Goal: Information Seeking & Learning: Get advice/opinions

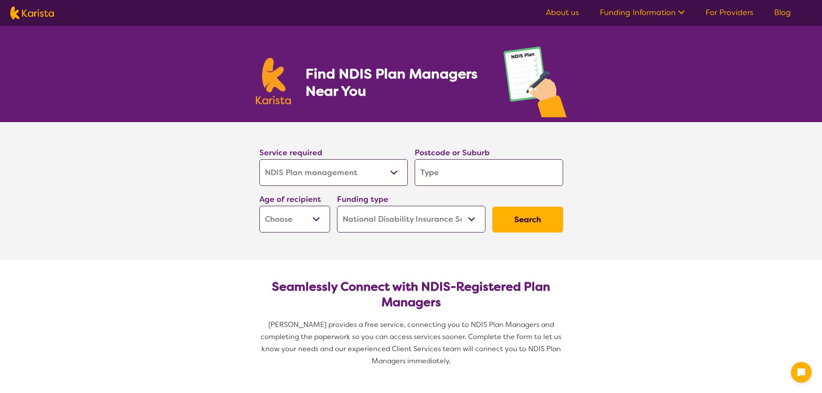
select select "NDIS Plan management"
select select "NDIS"
select select "NDIS Plan management"
select select "NDIS"
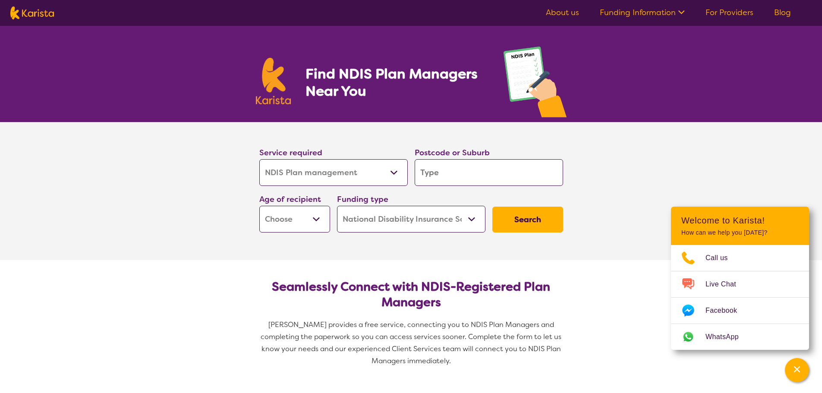
click at [397, 172] on select "Allied Health Assistant Assessment ([MEDICAL_DATA] or [MEDICAL_DATA]) Behaviour…" at bounding box center [333, 172] width 148 height 27
click at [479, 182] on input "search" at bounding box center [489, 172] width 148 height 27
type input "2"
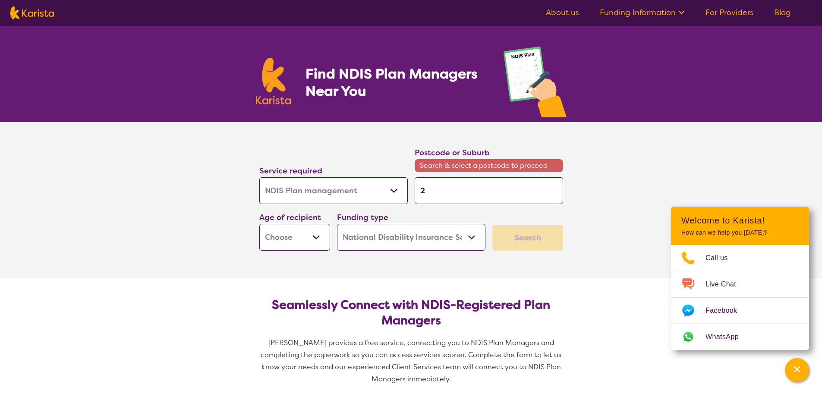
type input "25"
type input "257"
type input "2576"
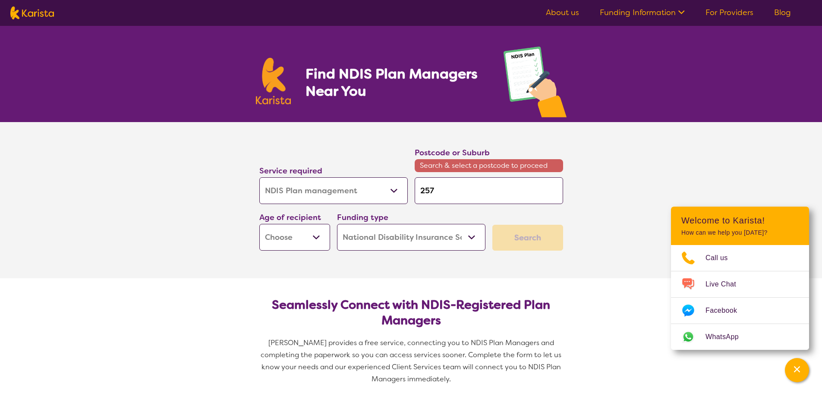
type input "2576"
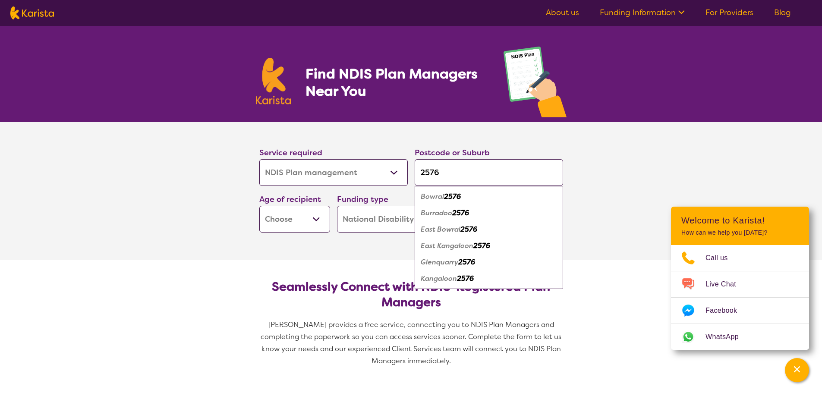
type input "2576"
click at [476, 197] on div "Bowral 2576" at bounding box center [489, 197] width 140 height 16
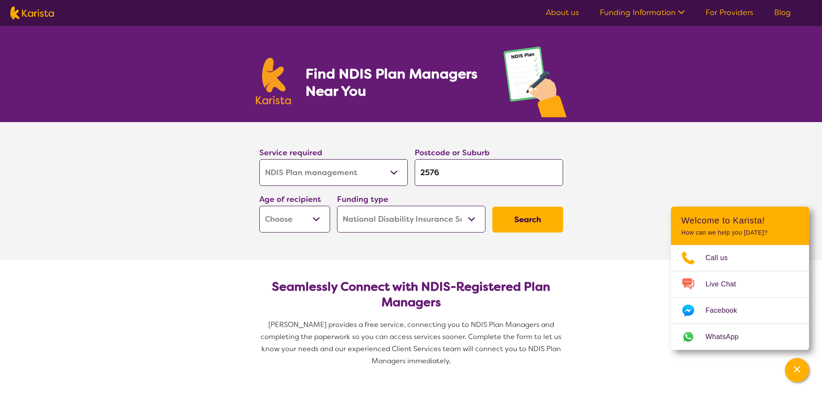
click at [304, 219] on select "Early Childhood - 0 to 9 Child - 10 to 11 Adolescent - 12 to 17 Adult - 18 to 6…" at bounding box center [294, 219] width 71 height 27
select select "AS"
click at [259, 206] on select "Early Childhood - 0 to 9 Child - 10 to 11 Adolescent - 12 to 17 Adult - 18 to 6…" at bounding box center [294, 219] width 71 height 27
select select "AS"
click at [504, 218] on button "Search" at bounding box center [527, 220] width 71 height 26
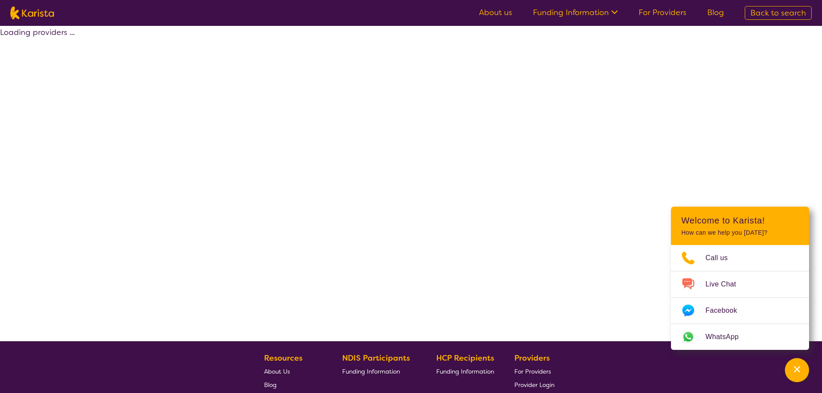
select select "by_score"
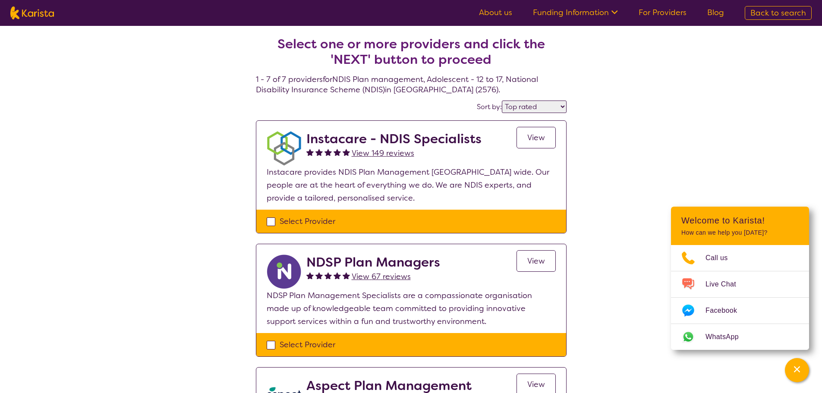
click at [530, 139] on span "View" at bounding box center [536, 137] width 18 height 10
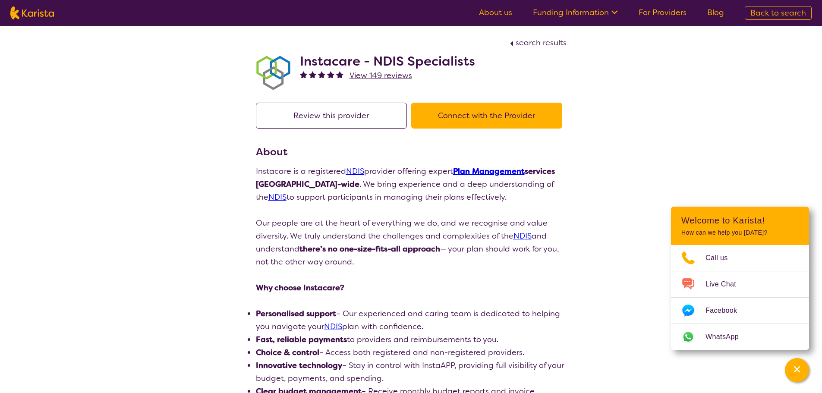
select select "by_score"
